Goal: Information Seeking & Learning: Learn about a topic

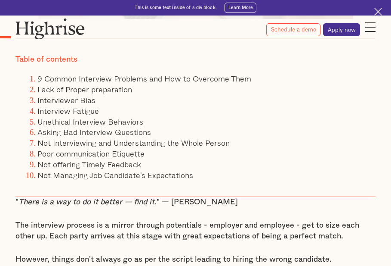
scroll to position [387, 0]
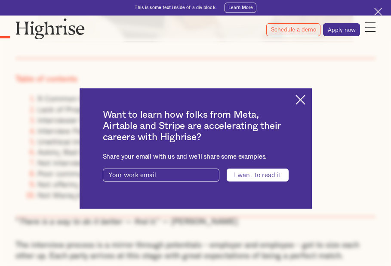
click at [304, 99] on img at bounding box center [301, 100] width 10 height 10
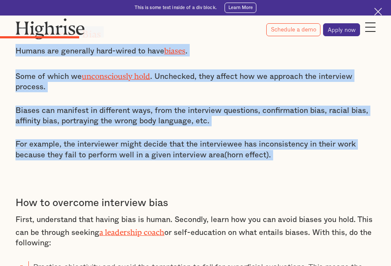
scroll to position [1033, 0]
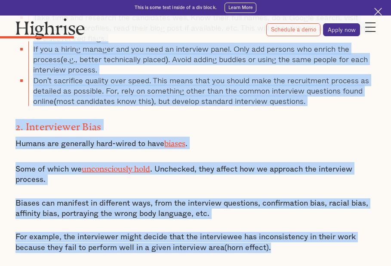
drag, startPoint x: 14, startPoint y: 60, endPoint x: 333, endPoint y: 233, distance: 362.8
copy div "That a lack of proper preparation is a sure way to fail aptly applies to the in…"
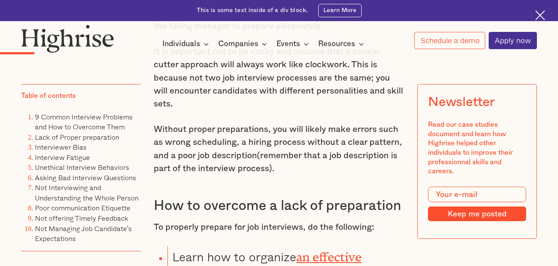
scroll to position [1033, 0]
